Goal: Task Accomplishment & Management: Manage account settings

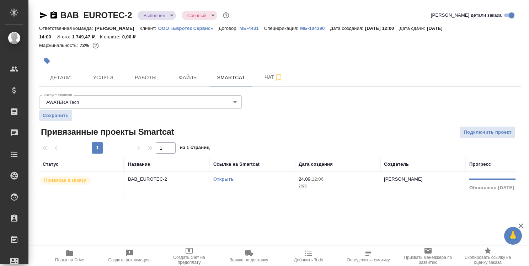
scroll to position [39, 0]
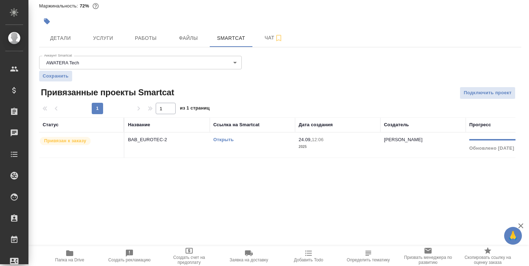
click at [326, 238] on div ".cls-1 fill:#fff; AWATERA Strelnikova Olga Клиенты Спецификации Заказы 0 Чаты T…" at bounding box center [264, 133] width 529 height 266
click at [61, 37] on span "Детали" at bounding box center [60, 38] width 34 height 9
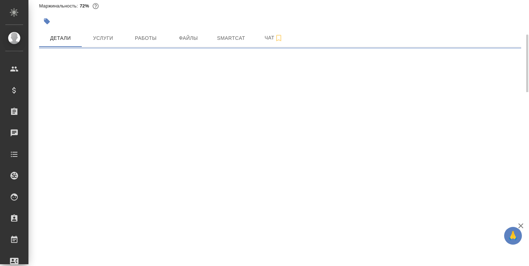
click at [328, 169] on div ".cls-1 fill:#fff; AWATERA Strelnikova Olga Клиенты Спецификации Заказы 0 Чаты T…" at bounding box center [264, 133] width 529 height 266
select select "RU"
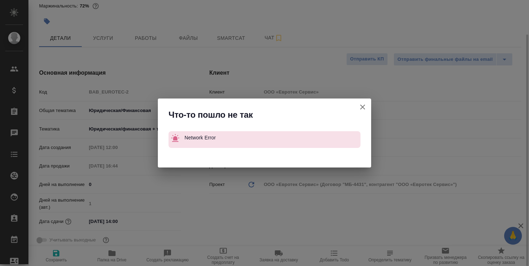
type textarea "x"
click at [365, 108] on icon "button" at bounding box center [362, 107] width 9 height 9
type textarea "x"
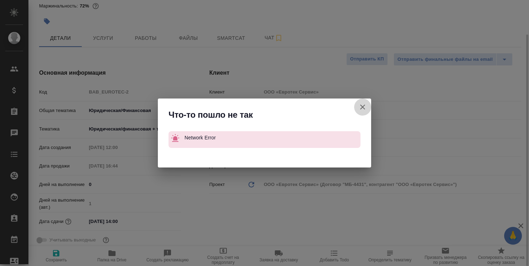
type textarea "x"
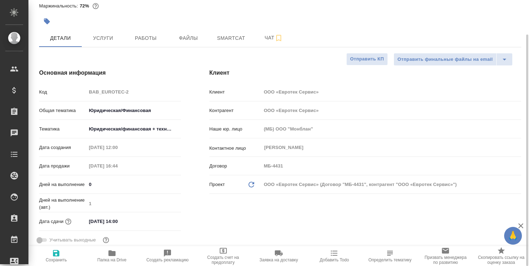
type textarea "x"
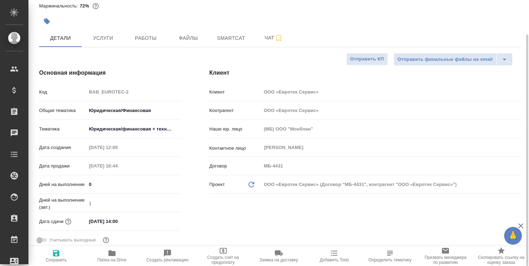
type textarea "x"
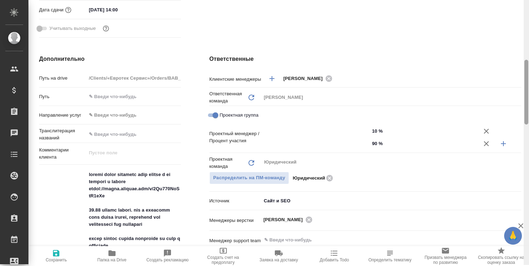
drag, startPoint x: 525, startPoint y: 88, endPoint x: 528, endPoint y: 273, distance: 185.2
click at [528, 265] on html "🙏 .cls-1 fill:#fff; AWATERA Strelnikova Olga Клиенты Спецификации Заказы 0 Чаты…" at bounding box center [264, 133] width 529 height 266
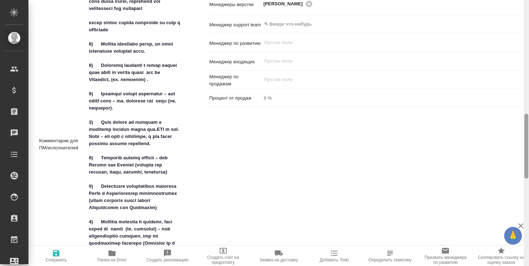
scroll to position [463, 0]
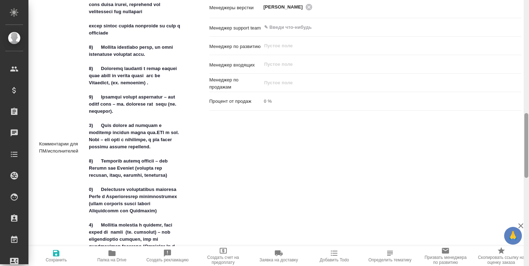
drag, startPoint x: 527, startPoint y: 108, endPoint x: 528, endPoint y: 160, distance: 51.9
click at [528, 160] on div at bounding box center [525, 133] width 5 height 266
type textarea "x"
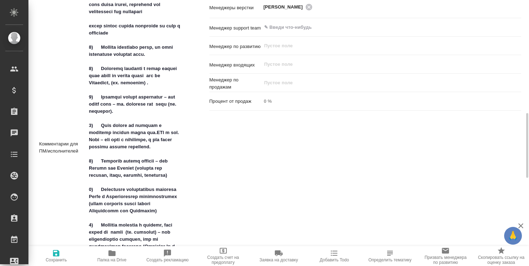
type textarea "x"
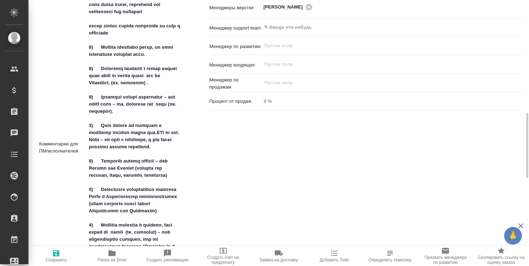
type textarea "x"
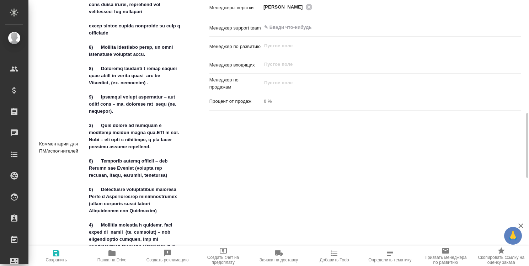
type textarea "x"
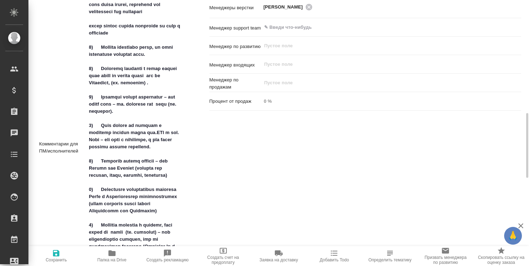
type textarea "x"
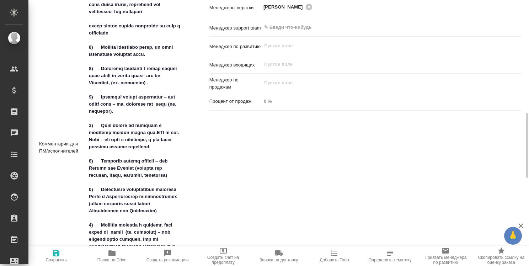
type textarea "x"
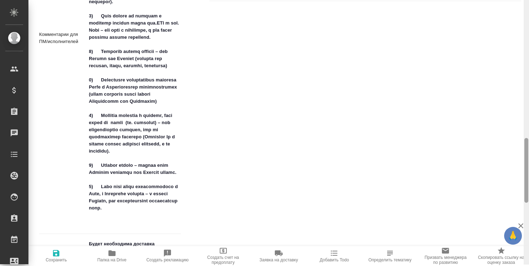
scroll to position [571, 0]
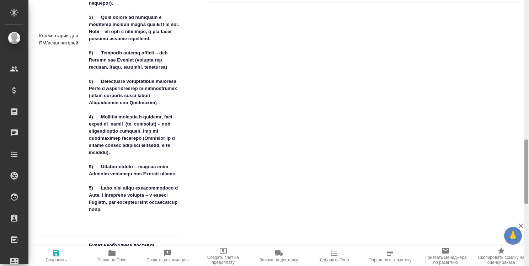
drag, startPoint x: 527, startPoint y: 144, endPoint x: 526, endPoint y: 170, distance: 26.3
click at [526, 170] on div at bounding box center [526, 171] width 4 height 65
type textarea "x"
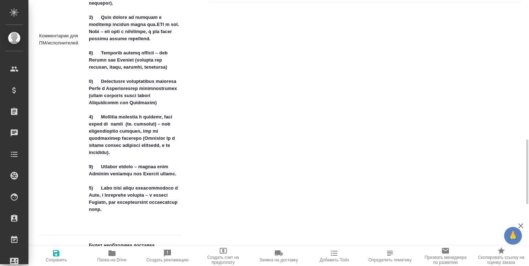
type textarea "x"
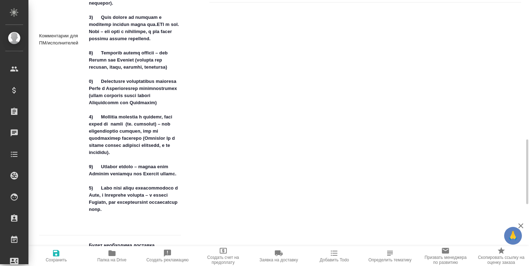
type textarea "x"
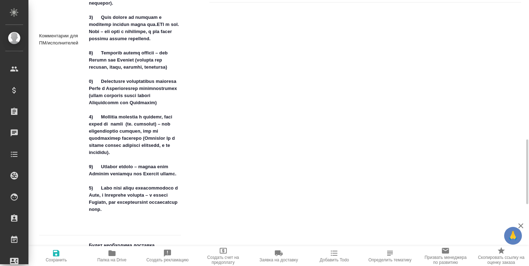
type textarea "x"
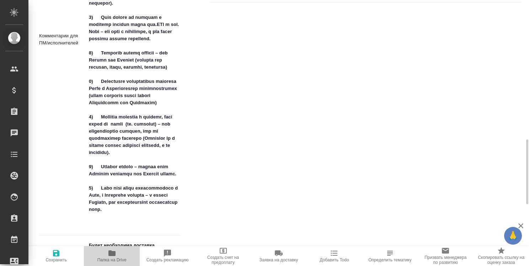
click at [112, 259] on span "Папка на Drive" at bounding box center [111, 259] width 29 height 5
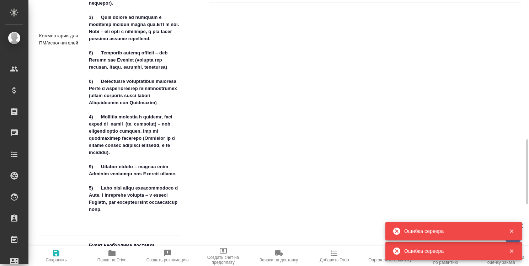
type textarea "x"
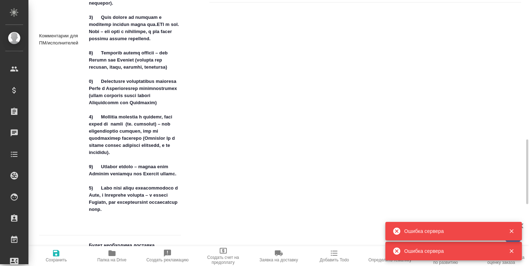
type textarea "x"
click at [512, 229] on icon "button" at bounding box center [511, 231] width 6 height 6
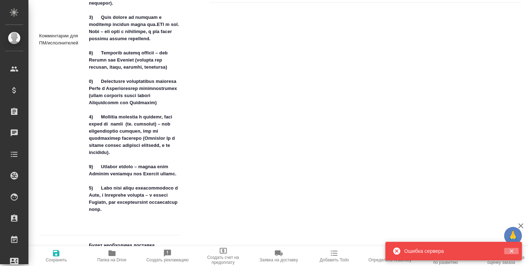
click at [510, 253] on icon "button" at bounding box center [511, 251] width 6 height 6
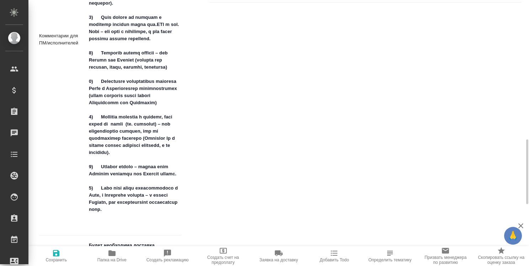
type textarea "x"
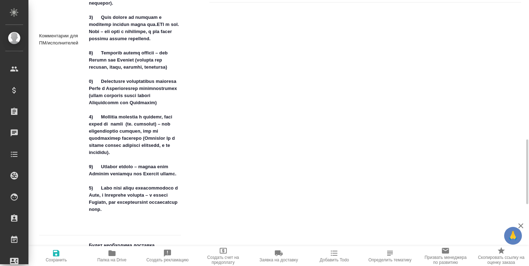
type textarea "x"
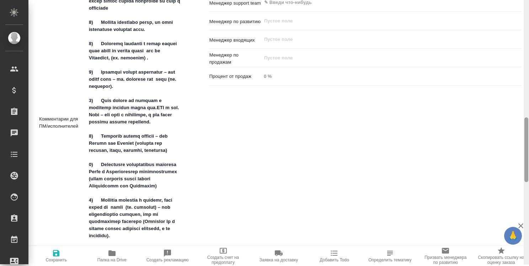
scroll to position [485, 0]
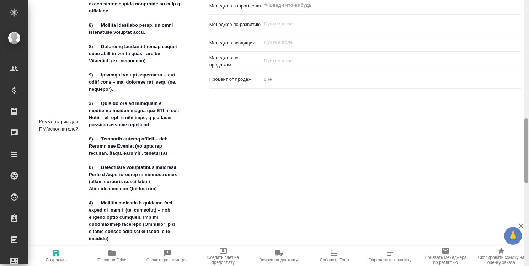
drag, startPoint x: 526, startPoint y: 163, endPoint x: 526, endPoint y: 142, distance: 21.0
click at [526, 142] on div at bounding box center [526, 150] width 4 height 65
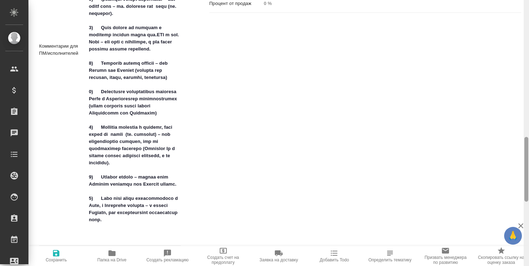
drag, startPoint x: 526, startPoint y: 142, endPoint x: 528, endPoint y: 161, distance: 18.9
click at [528, 161] on div at bounding box center [526, 169] width 4 height 65
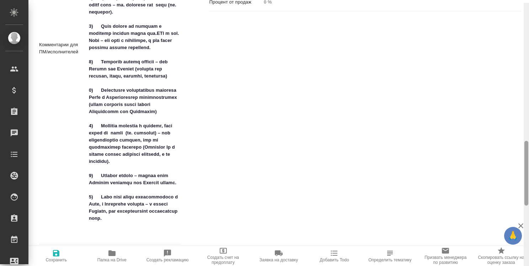
click at [525, 162] on div at bounding box center [526, 173] width 4 height 65
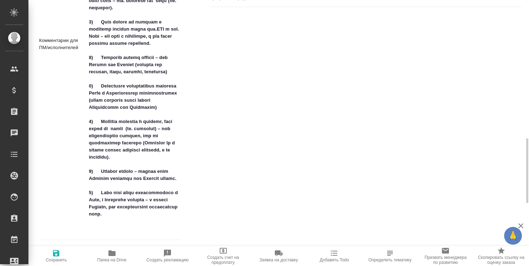
type textarea "x"
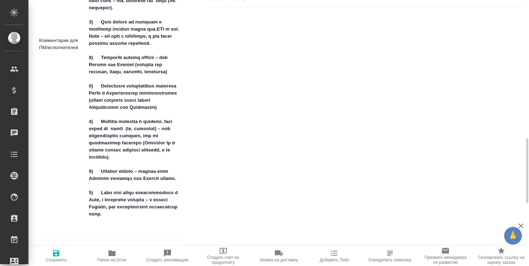
type textarea "x"
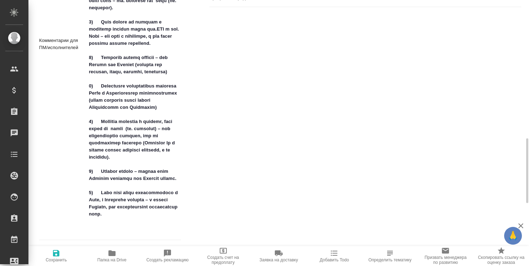
type textarea "x"
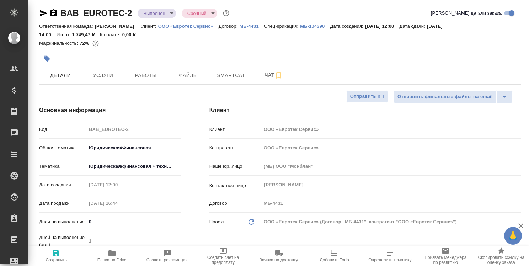
drag, startPoint x: 526, startPoint y: 162, endPoint x: 526, endPoint y: 13, distance: 149.3
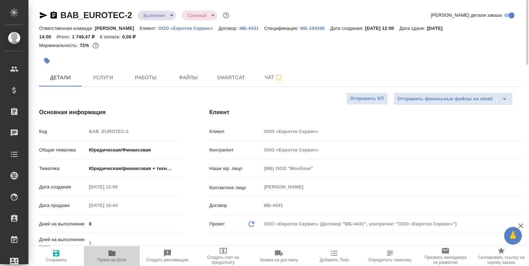
click at [112, 256] on icon "button" at bounding box center [111, 253] width 7 height 6
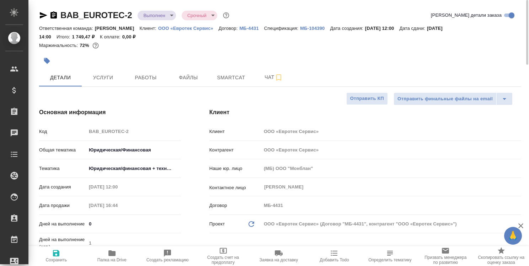
type textarea "x"
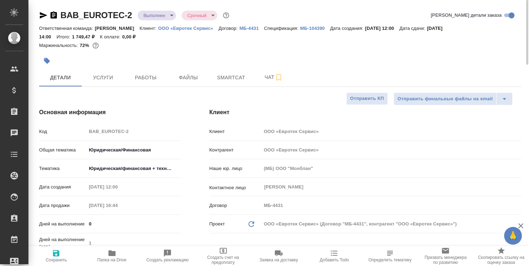
type textarea "x"
click at [112, 251] on icon "button" at bounding box center [112, 253] width 9 height 9
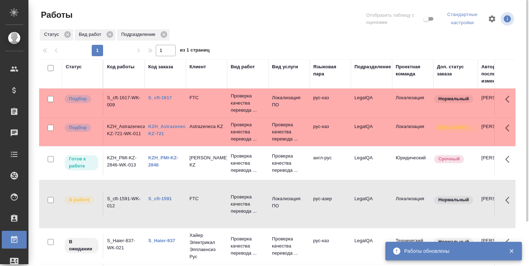
click at [330, 27] on div at bounding box center [280, 18] width 161 height 19
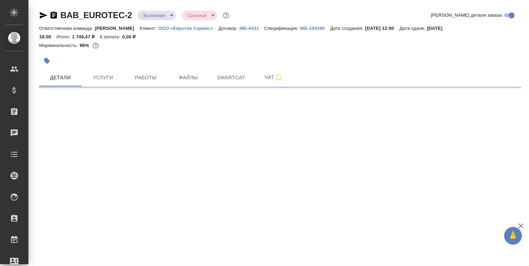
select select "RU"
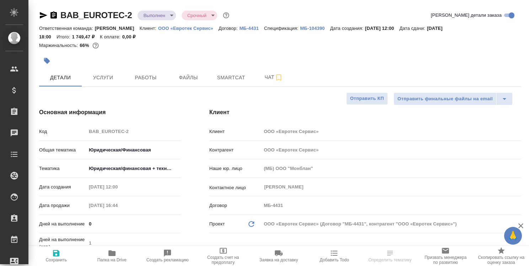
type textarea "x"
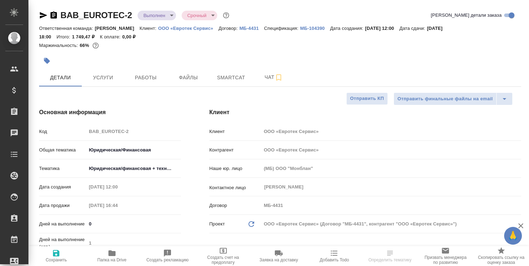
type textarea "x"
type input "Бабкина Анастасия"
type input "[PERSON_NAME]"
click at [522, 228] on icon "button" at bounding box center [520, 225] width 9 height 9
click at [522, 228] on div "Клиент Клиент ООО «Евротек Сервис» Контрагент ООО «Евротек Сервис» Наше юр. лиц…" at bounding box center [365, 200] width 340 height 212
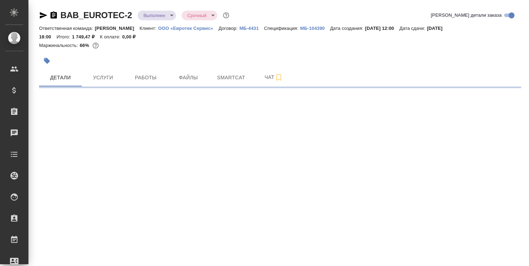
select select "RU"
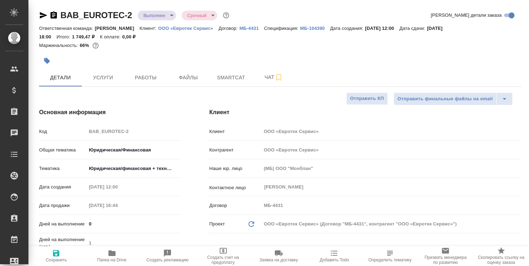
type textarea "x"
click at [112, 254] on icon "button" at bounding box center [111, 253] width 7 height 6
type textarea "x"
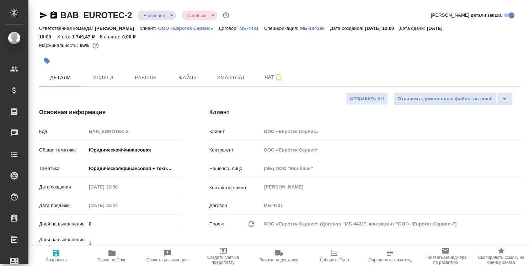
type textarea "x"
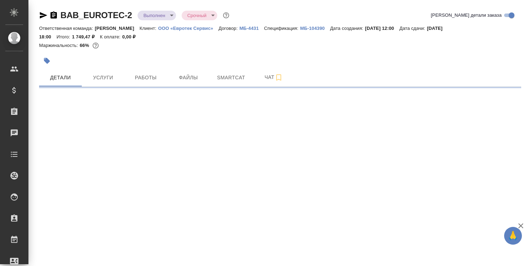
select select "RU"
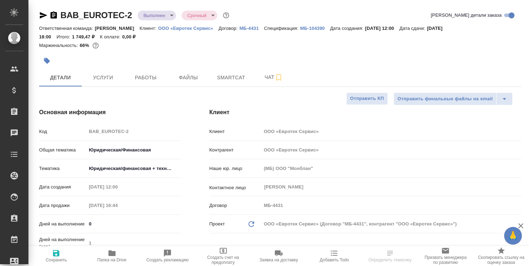
type textarea "x"
click at [522, 224] on icon "button" at bounding box center [520, 225] width 5 height 5
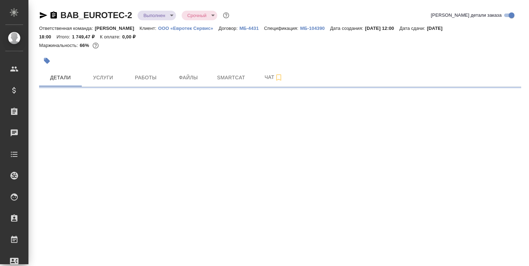
select select "RU"
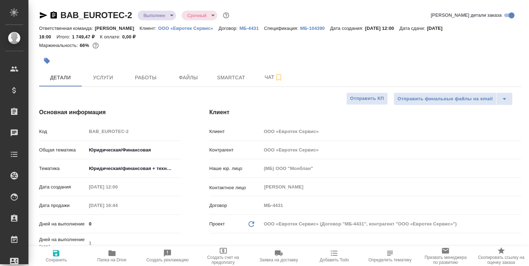
type textarea "x"
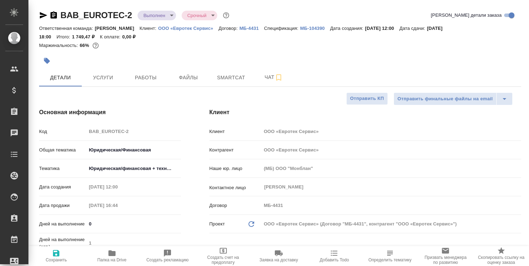
type textarea "x"
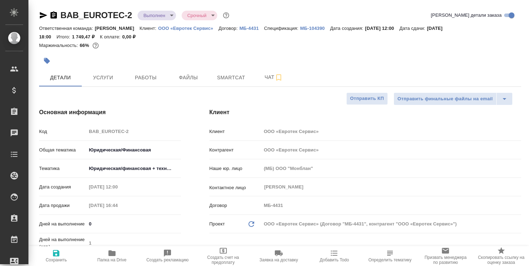
type textarea "x"
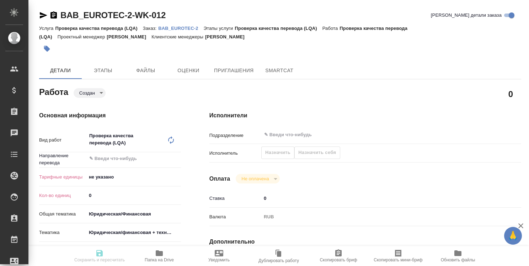
type textarea "x"
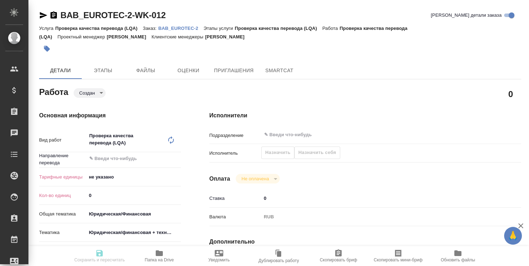
type textarea "x"
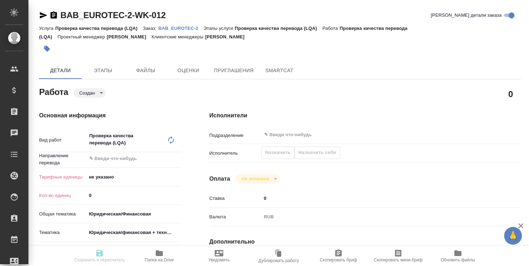
type textarea "x"
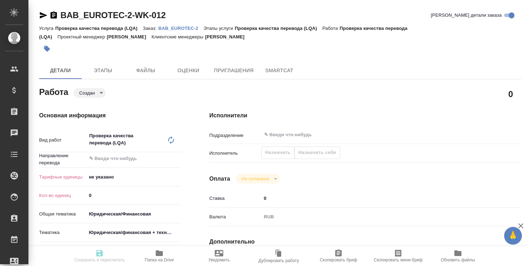
type textarea "x"
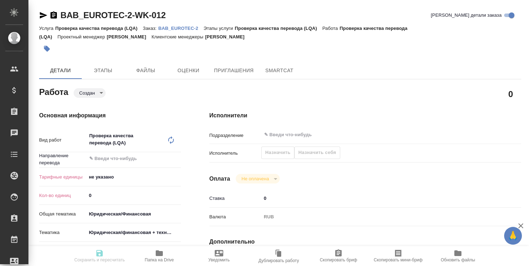
type textarea "x"
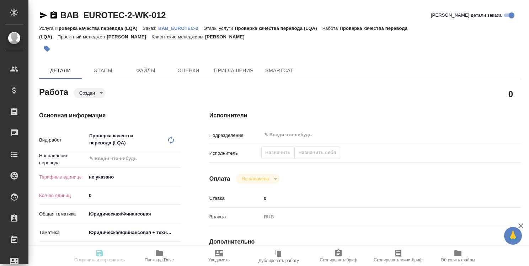
type textarea "x"
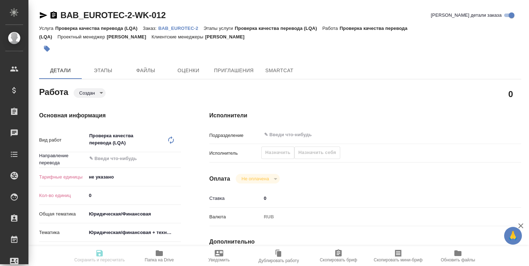
click at [190, 26] on p "BAB_EUROTEC-2" at bounding box center [180, 28] width 45 height 5
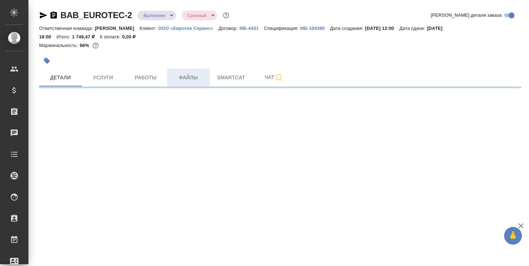
select select "RU"
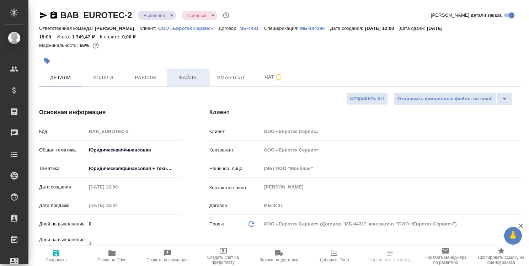
type textarea "x"
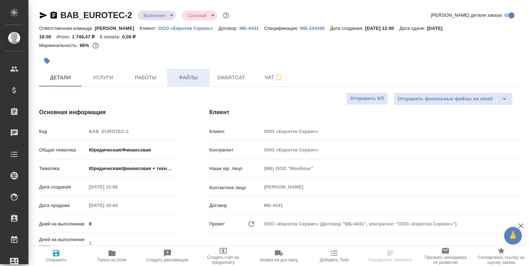
type textarea "x"
click at [153, 77] on span "Работы" at bounding box center [146, 77] width 34 height 9
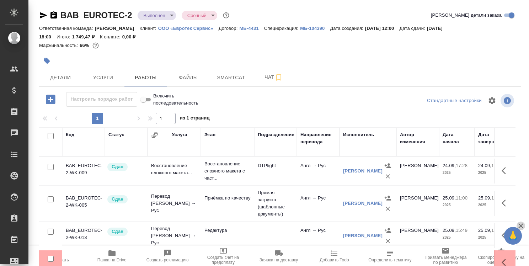
click at [521, 226] on icon "button" at bounding box center [520, 225] width 5 height 5
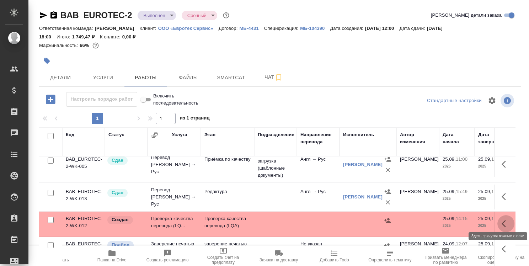
click at [499, 225] on button "button" at bounding box center [505, 223] width 17 height 17
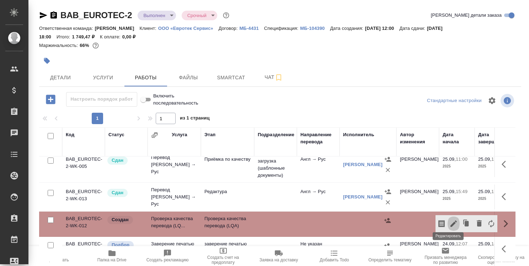
click at [449, 219] on icon "button" at bounding box center [453, 223] width 9 height 9
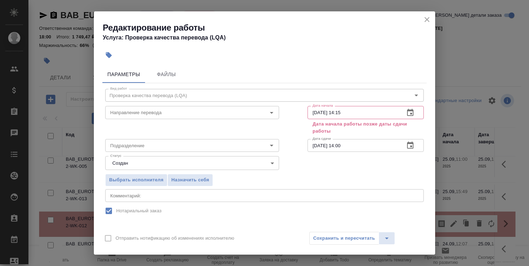
click at [406, 146] on icon "button" at bounding box center [410, 145] width 9 height 9
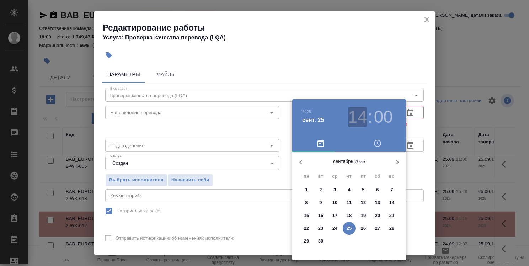
click at [365, 119] on h3 "14" at bounding box center [357, 117] width 19 height 20
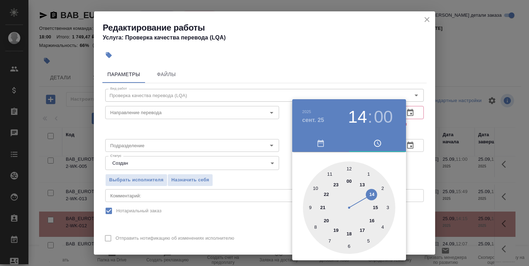
click at [376, 205] on div at bounding box center [349, 207] width 92 height 92
type input "25.09.2025 15:00"
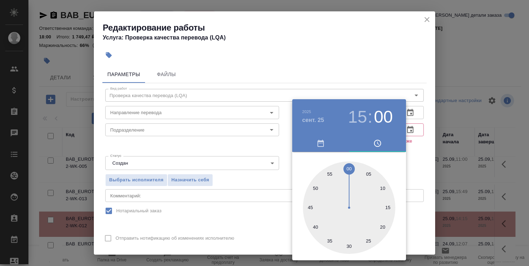
click at [237, 110] on div at bounding box center [264, 133] width 529 height 266
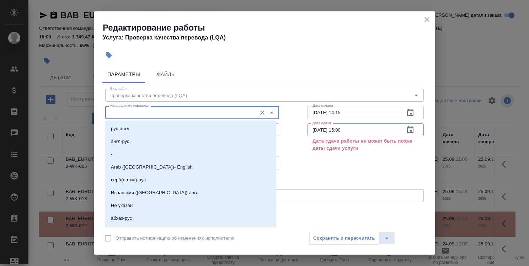
click at [237, 110] on input "Направление перевода" at bounding box center [180, 112] width 146 height 9
click at [220, 141] on li "англ-рус" at bounding box center [190, 141] width 171 height 13
type input "англ-рус"
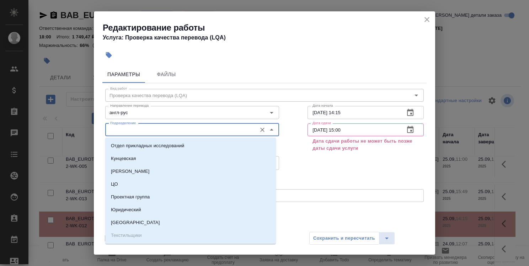
click at [227, 127] on input "Подразделение" at bounding box center [180, 129] width 146 height 9
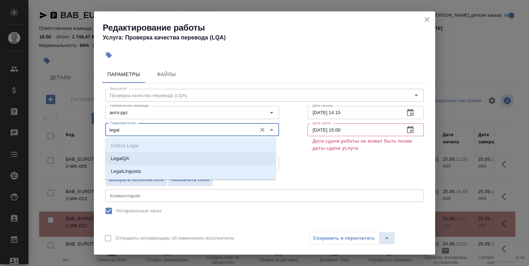
click at [227, 158] on li "LegalQA" at bounding box center [190, 158] width 171 height 13
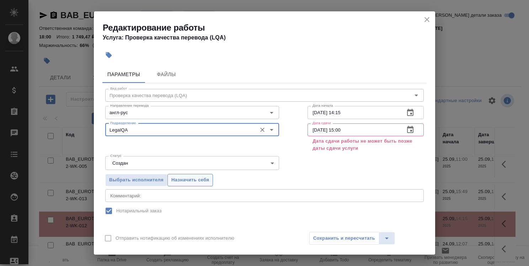
type input "LegalQA"
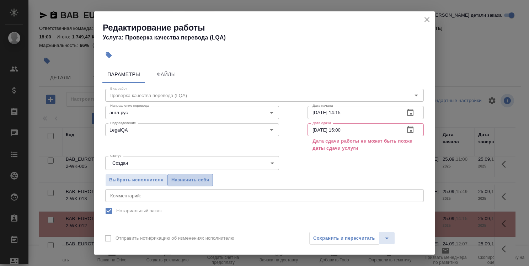
click at [208, 183] on span "Назначить себя" at bounding box center [190, 180] width 38 height 8
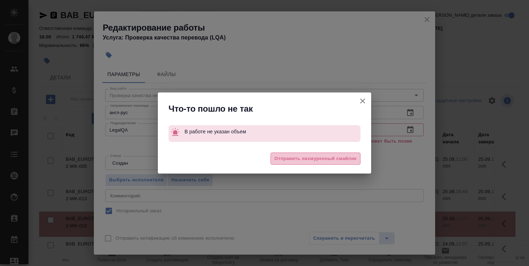
click at [315, 156] on span "Отправить нахмуренный смайлик" at bounding box center [315, 159] width 82 height 8
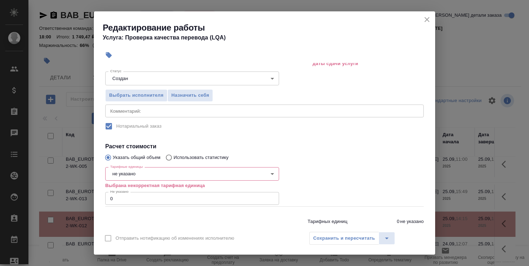
scroll to position [91, 0]
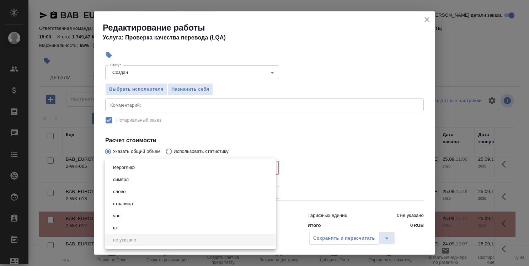
click at [240, 166] on body ".cls-1 fill:#fff; AWATERA Strelnikova Olga Клиенты Спецификации Заказы 0 Чаты T…" at bounding box center [264, 133] width 529 height 266
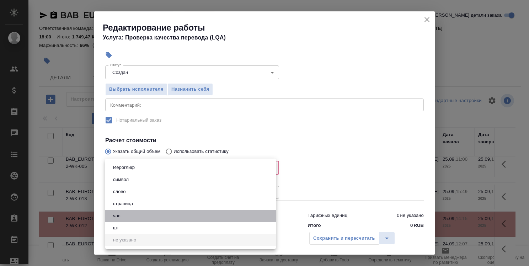
click at [221, 219] on li "час" at bounding box center [190, 216] width 171 height 12
type input "5a8b1489cc6b4906c91bfd93"
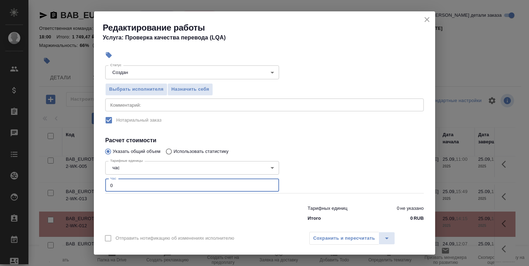
click at [183, 185] on input "0" at bounding box center [192, 185] width 174 height 13
type input "1"
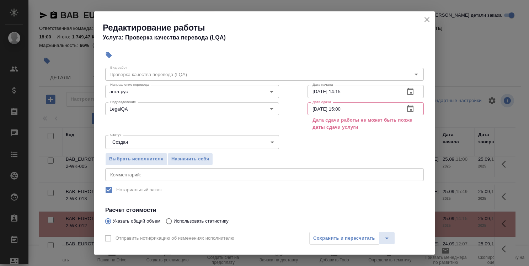
scroll to position [19, 0]
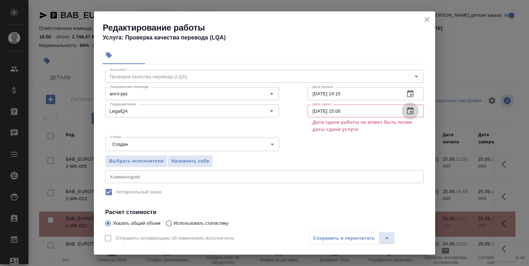
click at [407, 109] on icon "button" at bounding box center [410, 110] width 6 height 7
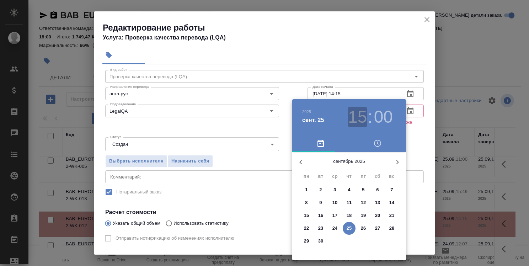
click at [357, 118] on h3 "15" at bounding box center [357, 117] width 19 height 20
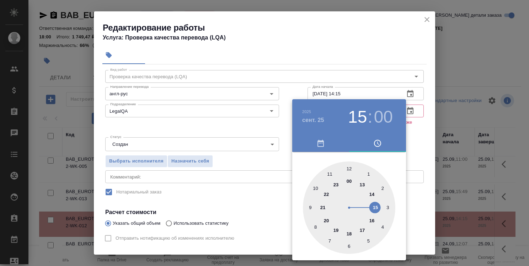
click at [372, 191] on div at bounding box center [349, 207] width 92 height 92
type input "25.09.2025 14:00"
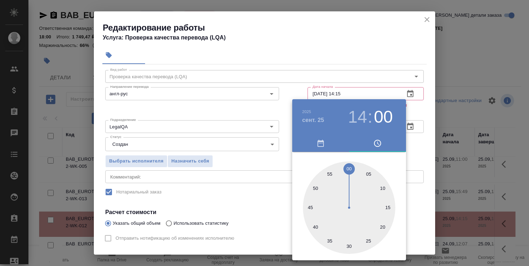
click at [408, 150] on div at bounding box center [264, 133] width 529 height 266
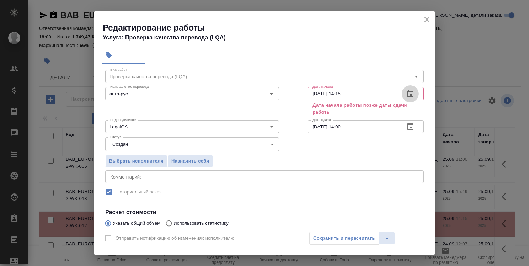
click at [407, 92] on icon "button" at bounding box center [410, 93] width 6 height 7
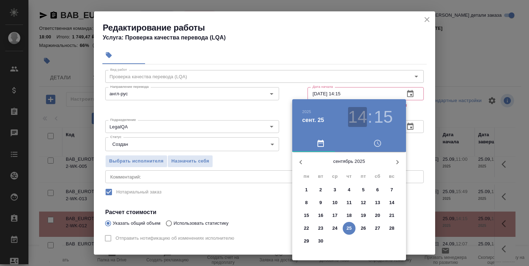
click at [357, 119] on h3 "14" at bounding box center [357, 117] width 19 height 20
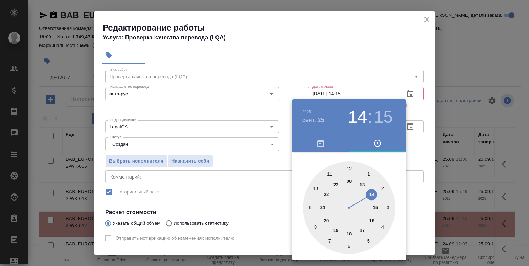
click at [362, 186] on div at bounding box center [349, 207] width 92 height 92
type input "25.09.2025 13:15"
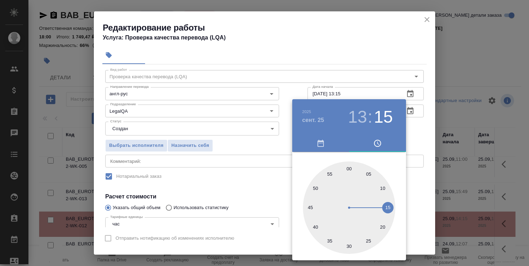
click at [412, 130] on div at bounding box center [264, 133] width 529 height 266
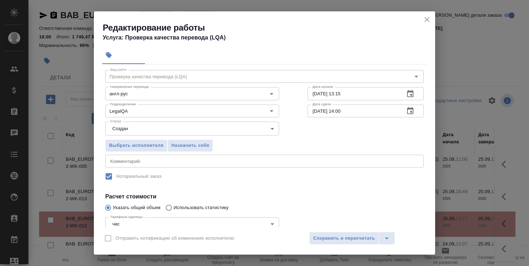
scroll to position [84, 0]
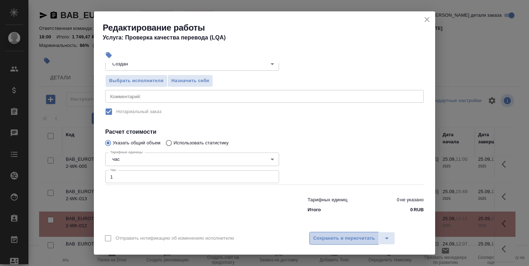
click at [347, 238] on span "Сохранить и пересчитать" at bounding box center [344, 238] width 62 height 8
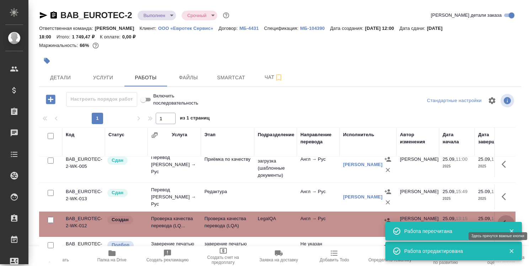
click at [497, 215] on button "button" at bounding box center [505, 223] width 17 height 17
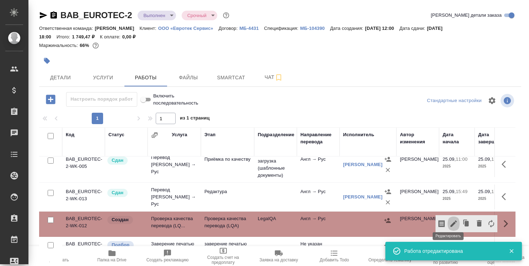
click at [449, 219] on icon "button" at bounding box center [453, 223] width 9 height 9
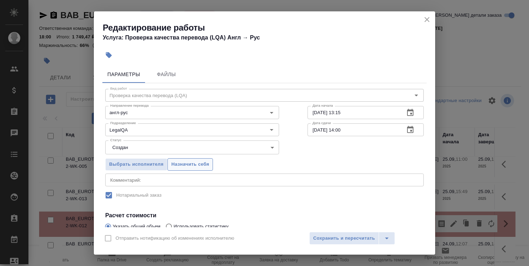
click at [208, 162] on span "Назначить себя" at bounding box center [190, 164] width 38 height 8
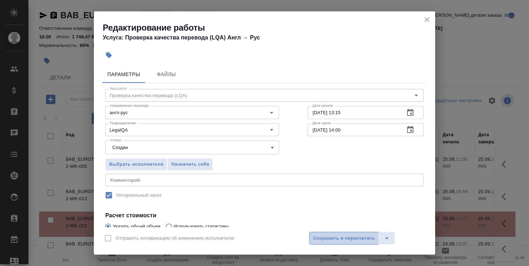
click at [337, 239] on span "Сохранить и пересчитать" at bounding box center [344, 238] width 62 height 8
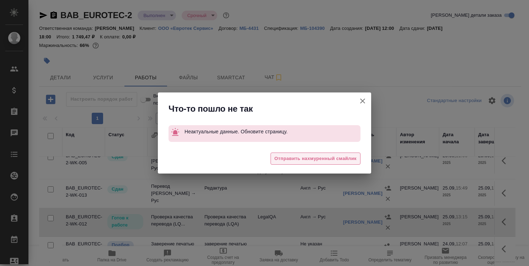
click at [338, 155] on span "Отправить нахмуренный смайлик" at bounding box center [315, 159] width 82 height 8
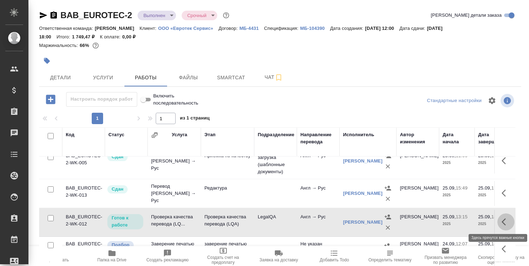
click at [501, 219] on icon "button" at bounding box center [505, 221] width 9 height 9
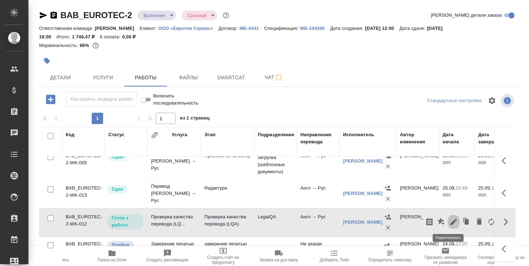
click at [453, 220] on button "button" at bounding box center [453, 221] width 12 height 17
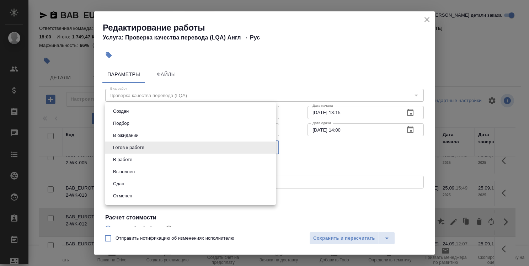
click at [230, 151] on body ".cls-1 fill:#fff; AWATERA Strelnikova Olga Клиенты Спецификации Заказы 0 Чаты T…" at bounding box center [264, 133] width 529 height 266
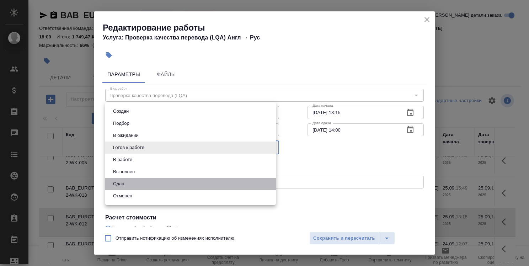
click at [213, 186] on li "Сдан" at bounding box center [190, 184] width 171 height 12
type input "closed"
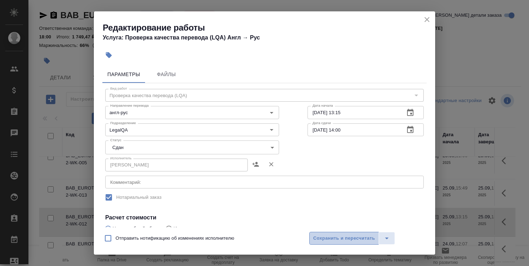
click at [324, 243] on button "Сохранить и пересчитать" at bounding box center [344, 238] width 70 height 13
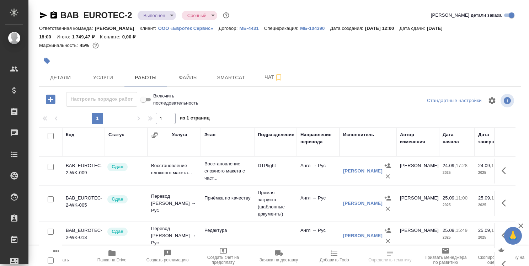
scroll to position [47, 0]
